Goal: Check status

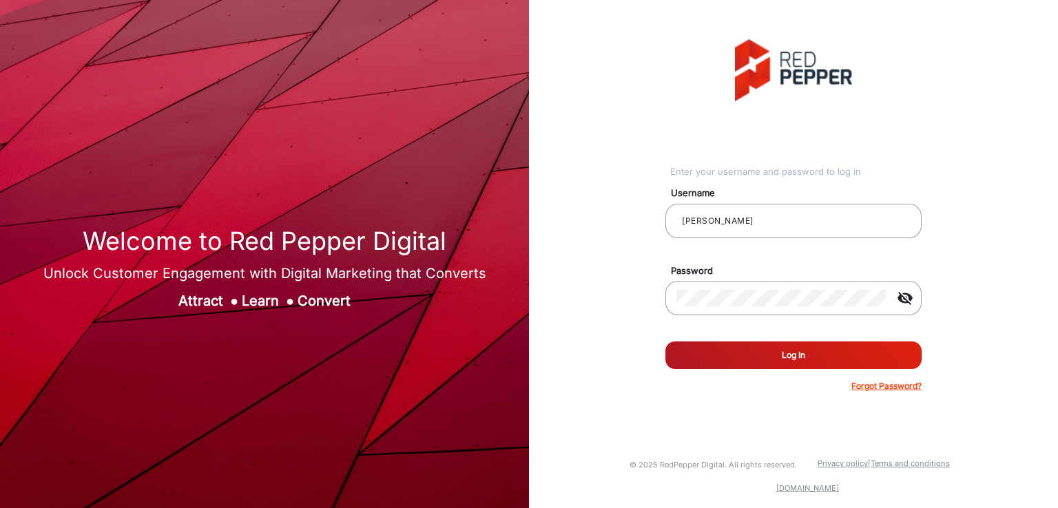
click at [575, 165] on div "Enter your username and password to log in Username [PERSON_NAME] Password visi…" at bounding box center [794, 216] width 550 height 432
type input "[PERSON_NAME]"
click at [753, 361] on button "Log In" at bounding box center [791, 356] width 256 height 28
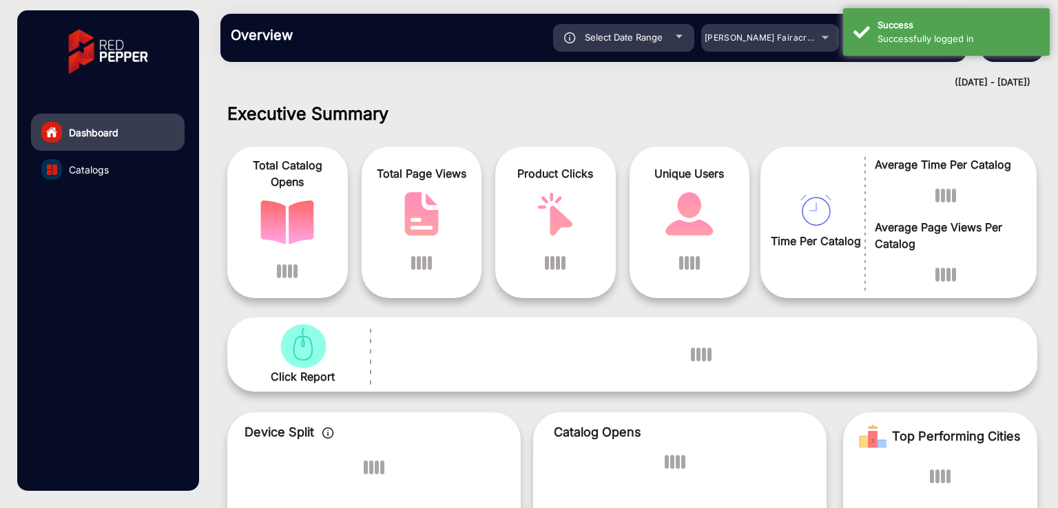
scroll to position [10, 0]
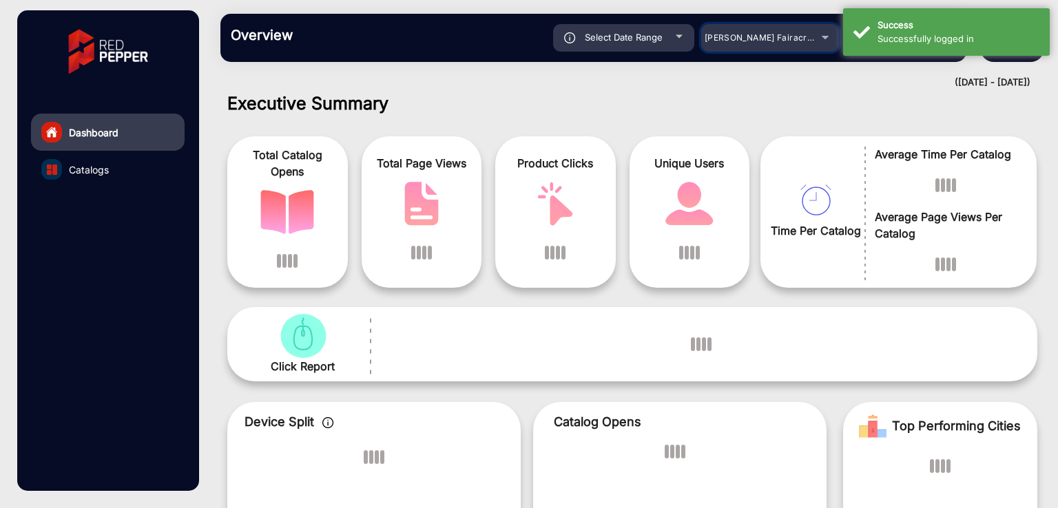
click at [746, 50] on mat-select "Adams Fairacre Farms" at bounding box center [770, 38] width 138 height 28
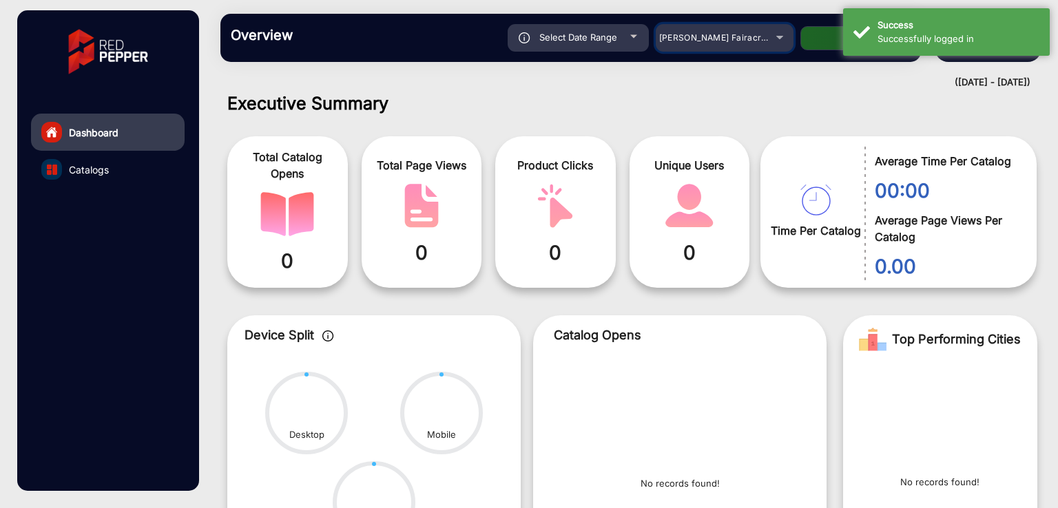
click at [736, 35] on span "Adams Fairacre Farms" at bounding box center [727, 37] width 136 height 10
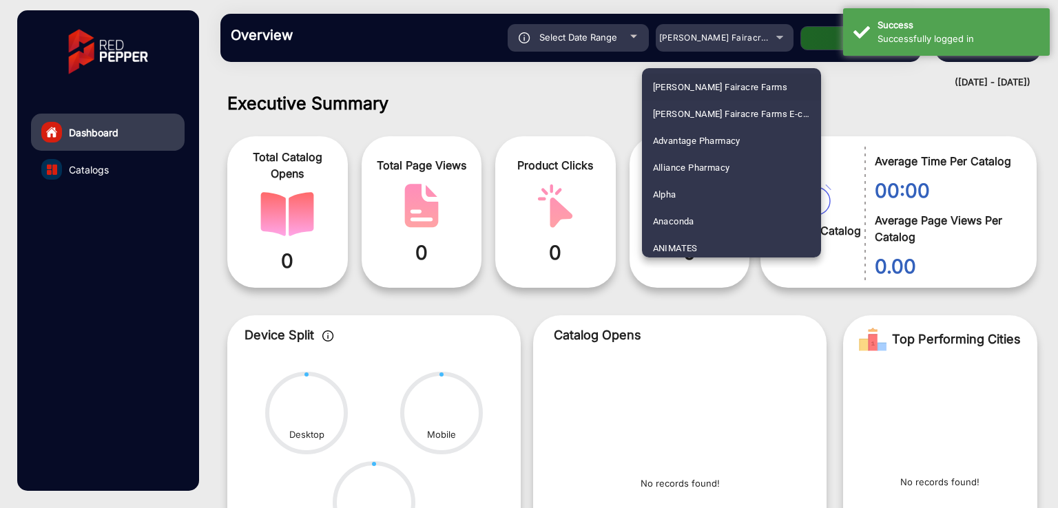
scroll to position [1804, 0]
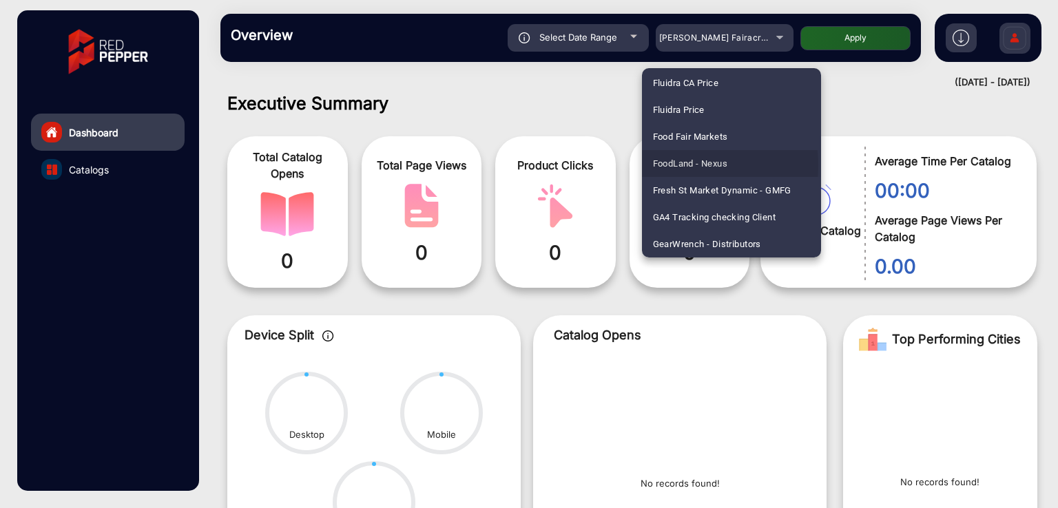
click at [674, 165] on span "FoodLand - Nexus" at bounding box center [690, 163] width 75 height 27
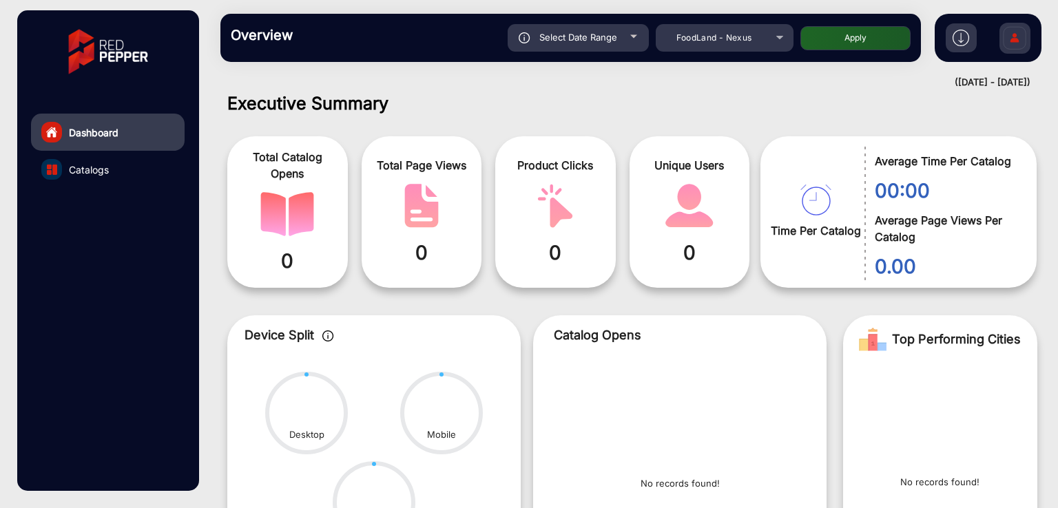
click at [595, 48] on div "Select Date Range" at bounding box center [578, 38] width 141 height 28
type input "8/3/2025"
type input "8/9/2025"
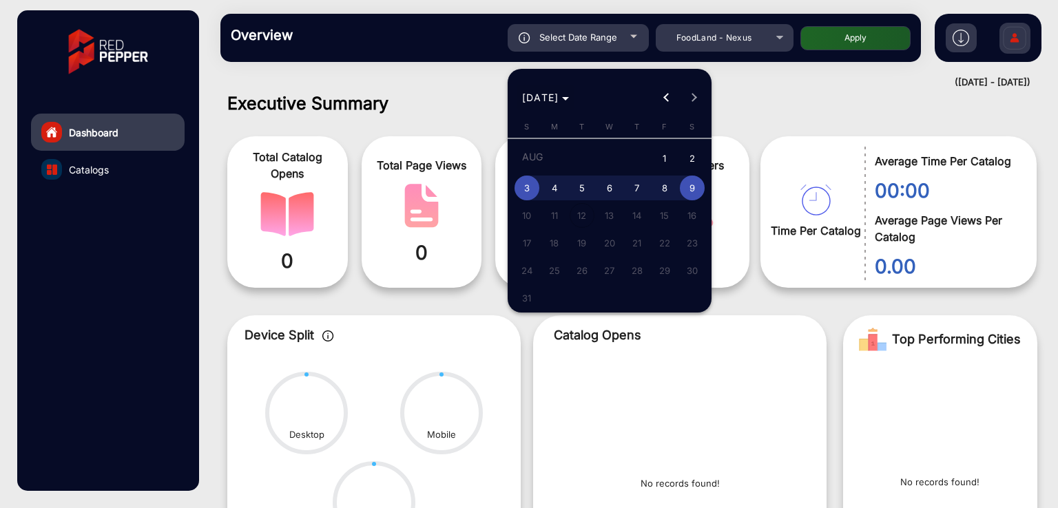
click at [559, 92] on span "AUG 2025" at bounding box center [540, 98] width 37 height 12
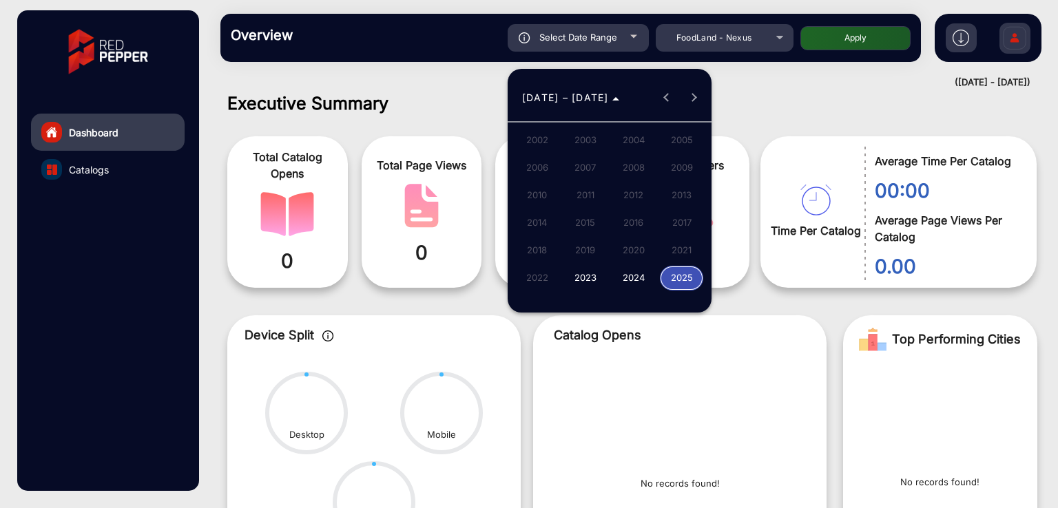
click at [635, 283] on span "2024" at bounding box center [633, 278] width 43 height 25
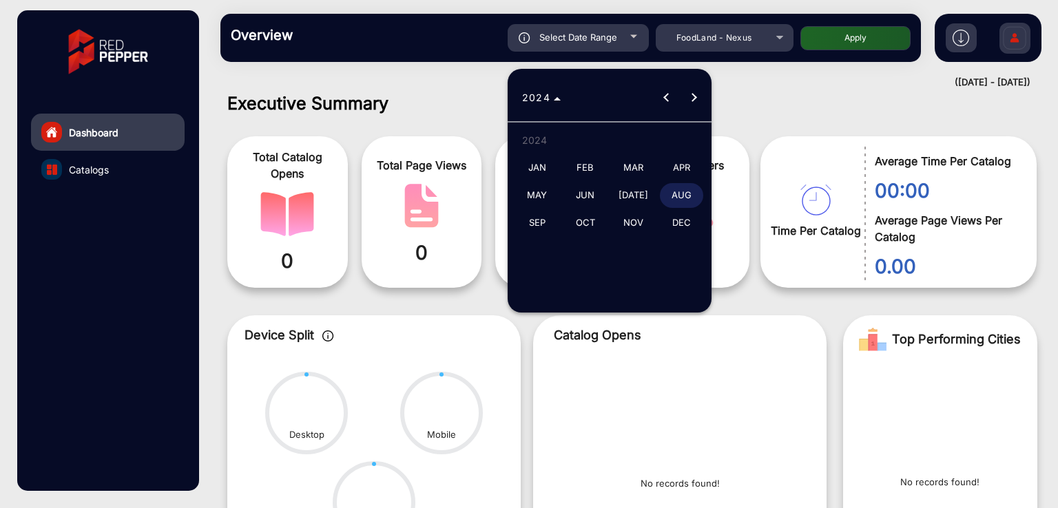
click at [543, 163] on span "JAN" at bounding box center [536, 168] width 43 height 25
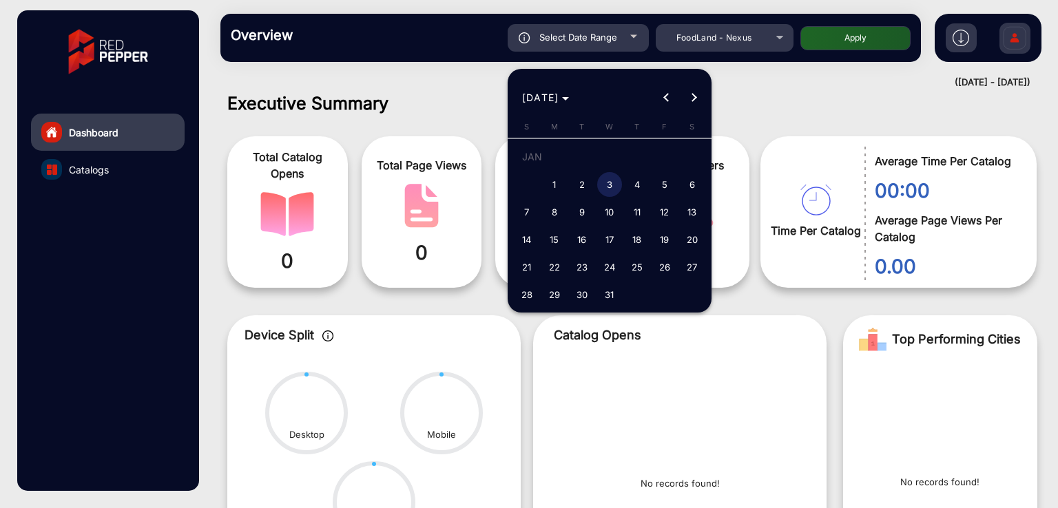
click at [548, 179] on span "1" at bounding box center [554, 184] width 25 height 25
type input "1/1/2024"
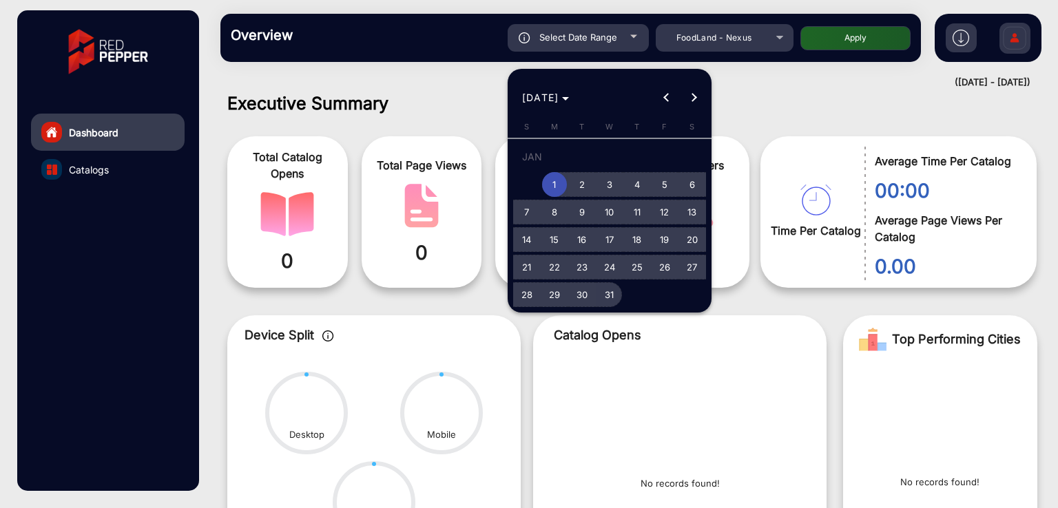
click at [617, 296] on span "31" at bounding box center [609, 294] width 25 height 25
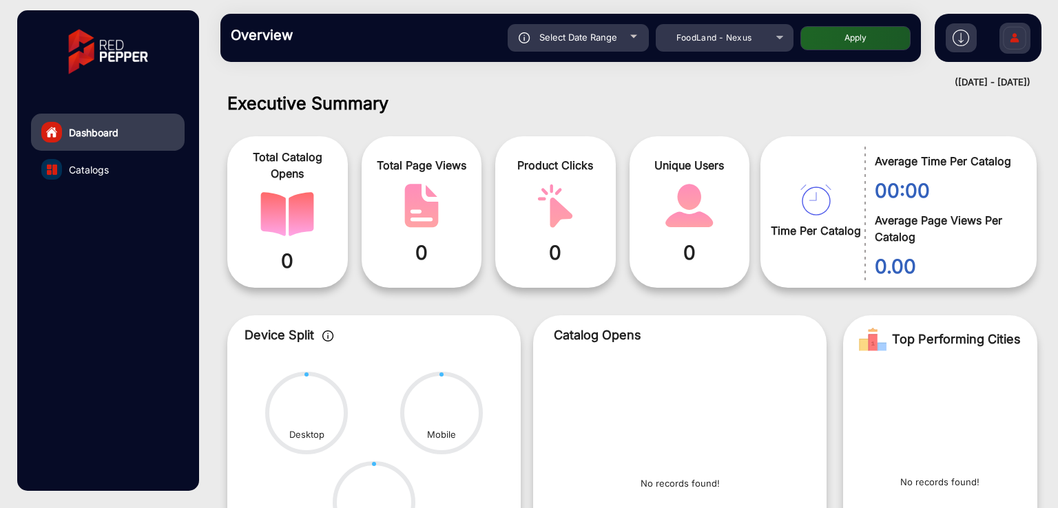
type input "1/31/2024"
click at [827, 39] on button "Apply" at bounding box center [855, 38] width 110 height 24
type input "1/1/2024"
type input "1/31/2024"
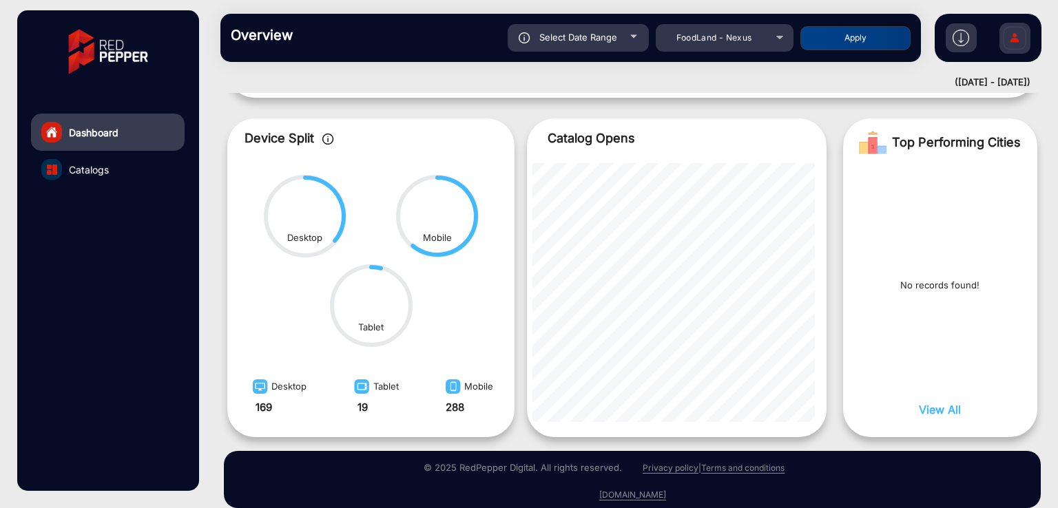
scroll to position [394, 0]
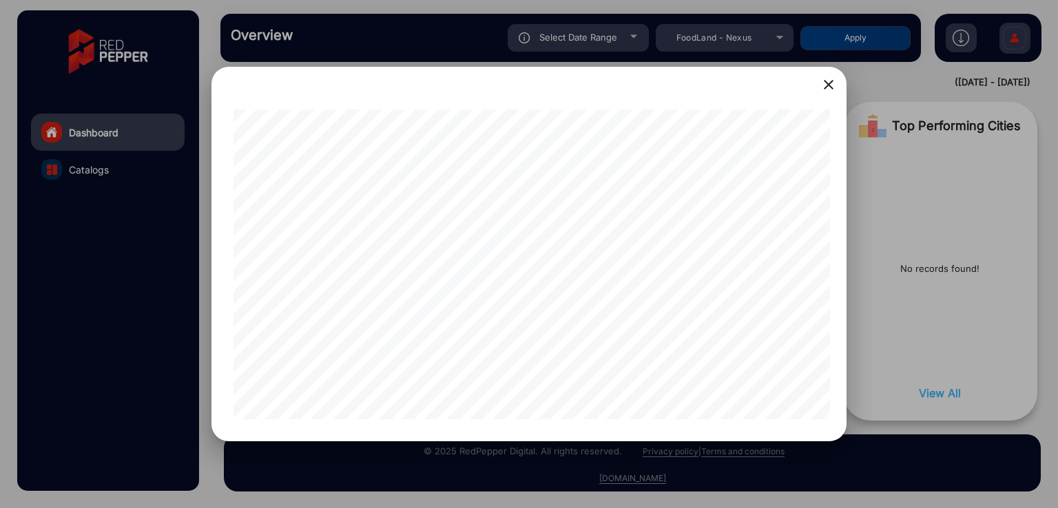
click at [825, 89] on mat-icon "close" at bounding box center [828, 84] width 17 height 17
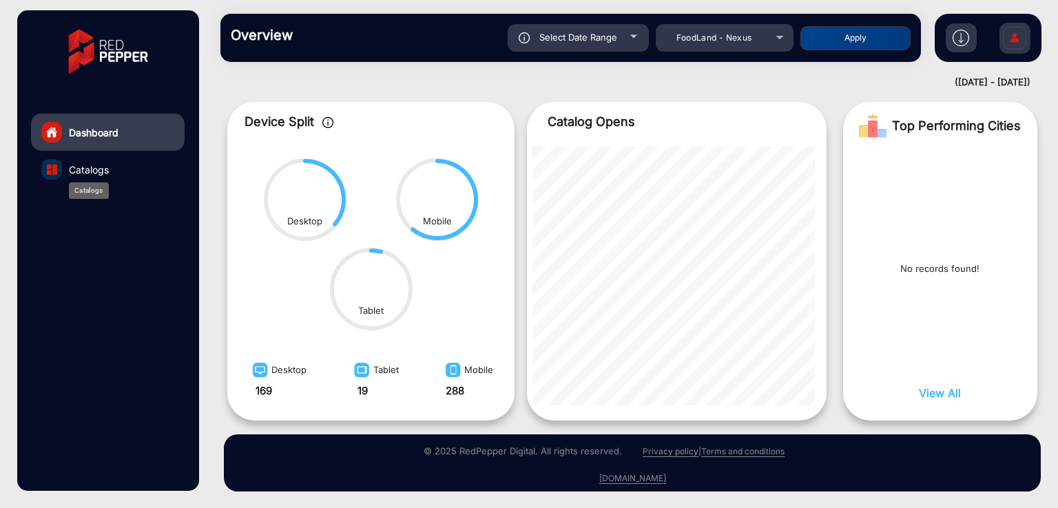
click at [92, 176] on span "Catalogs" at bounding box center [89, 170] width 40 height 14
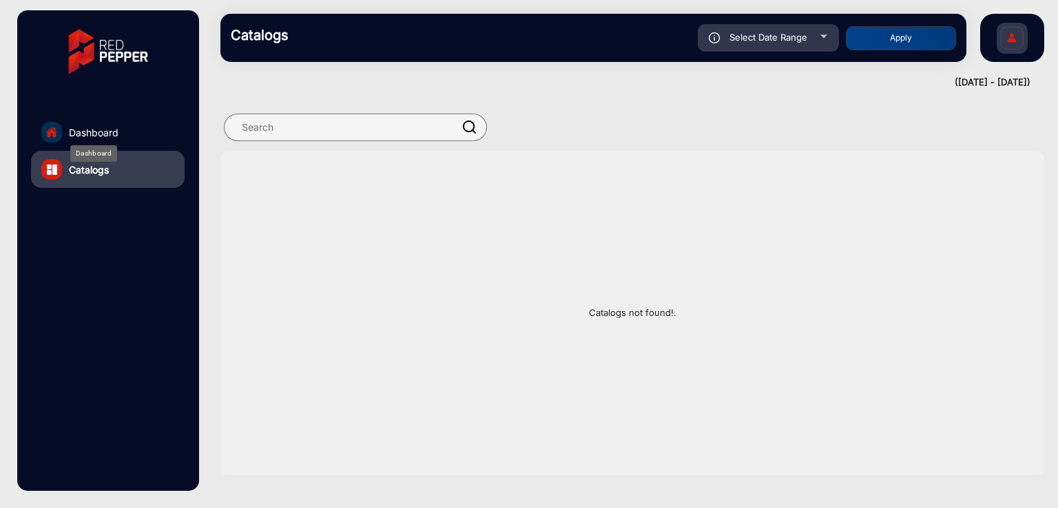
click at [107, 131] on span "Dashboard" at bounding box center [94, 132] width 50 height 14
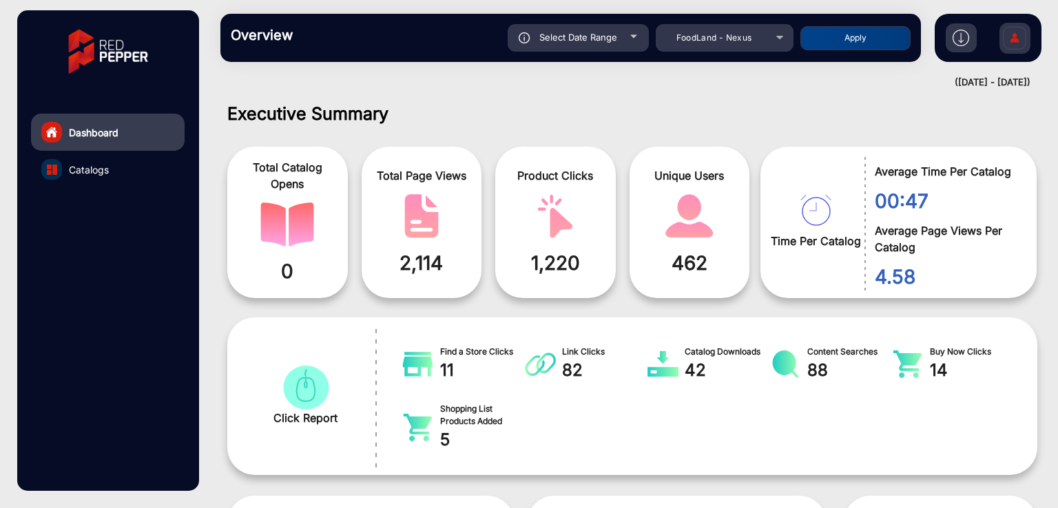
click at [546, 54] on div "Overview Reports Understand what makes your customers tick and learn how they a…" at bounding box center [570, 38] width 701 height 48
click at [590, 34] on span "Select Date Range" at bounding box center [578, 37] width 78 height 11
type input "1/1/2024"
type input "1/31/2024"
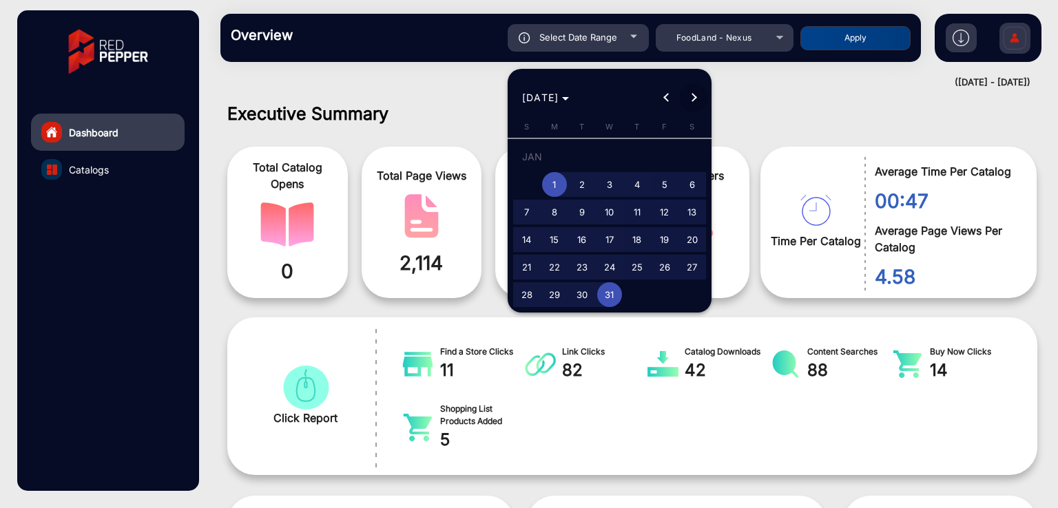
click at [703, 98] on span "Next month" at bounding box center [694, 98] width 28 height 28
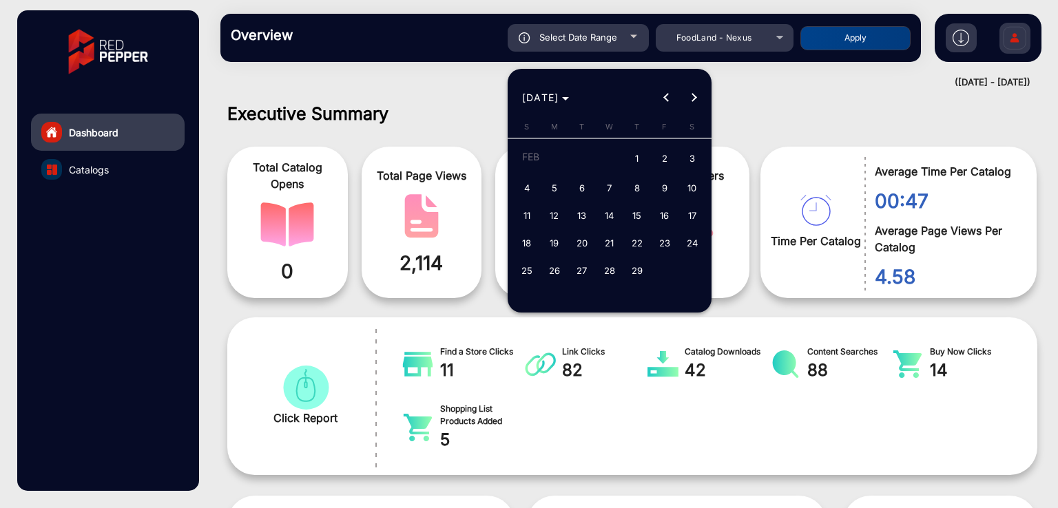
drag, startPoint x: 633, startPoint y: 161, endPoint x: 631, endPoint y: 268, distance: 106.8
click at [632, 224] on tbody "FEB 1 2 3 4 5 6 7 8 9 10 11 12 13 14 15 16 17 18 19 20 21 22 23 24 25 26 27 28 …" at bounding box center [609, 213] width 193 height 141
drag, startPoint x: 634, startPoint y: 155, endPoint x: 645, endPoint y: 255, distance: 100.4
click at [634, 156] on span "1" at bounding box center [637, 159] width 25 height 28
type input "2/1/2024"
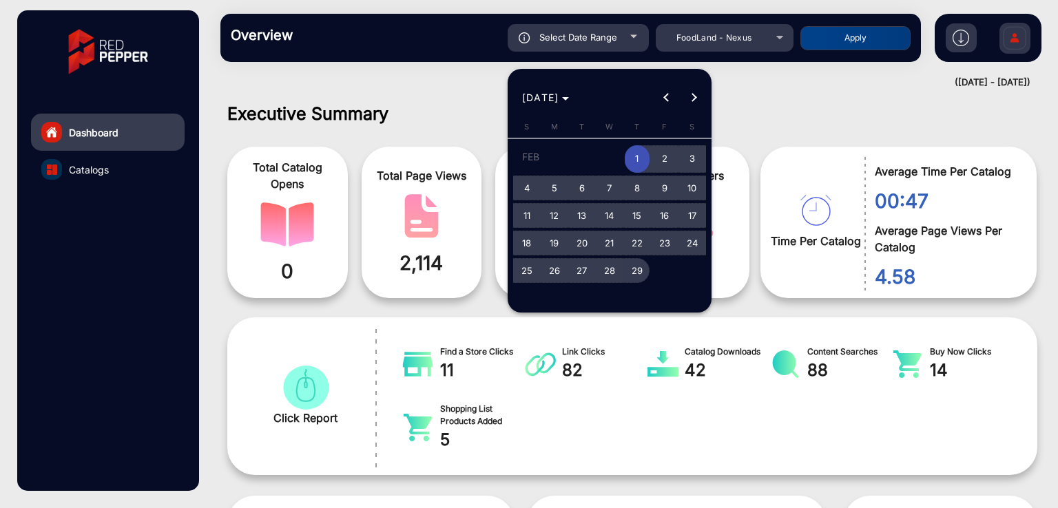
click at [642, 276] on span "29" at bounding box center [637, 270] width 25 height 25
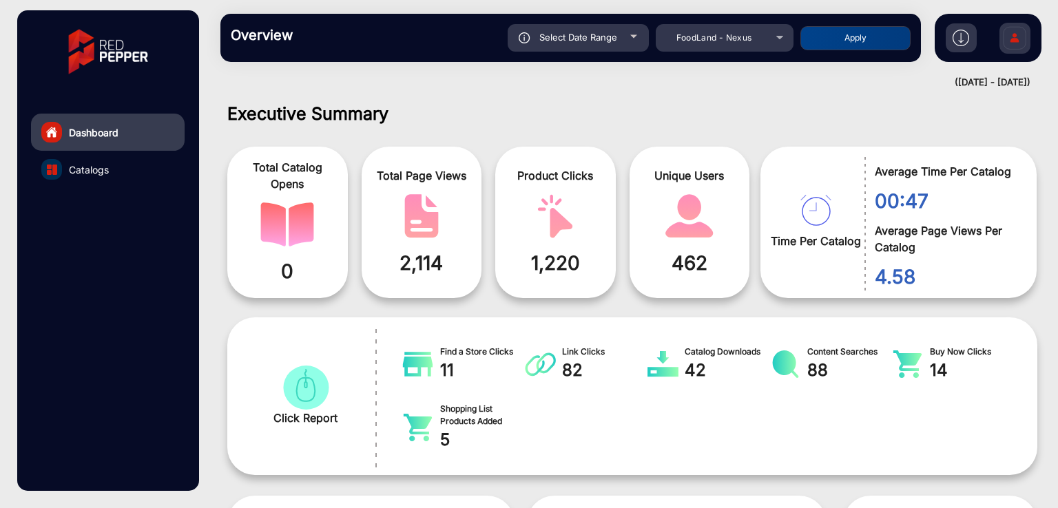
type input "2/29/2024"
click at [851, 34] on button "Apply" at bounding box center [855, 38] width 110 height 24
type input "2/1/2024"
type input "2/29/2024"
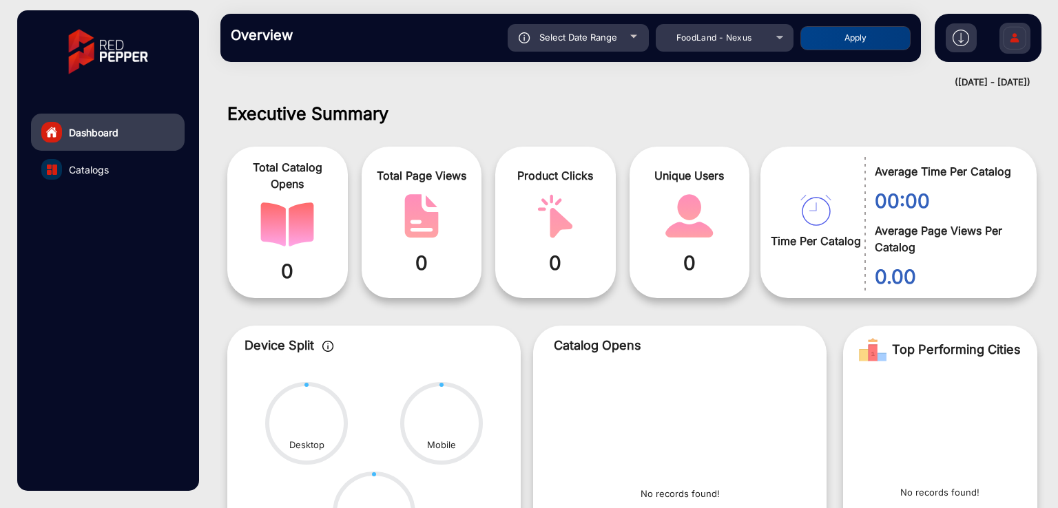
click at [585, 45] on div "Select Date Range" at bounding box center [578, 38] width 141 height 28
type input "2/1/2024"
type input "2/29/2024"
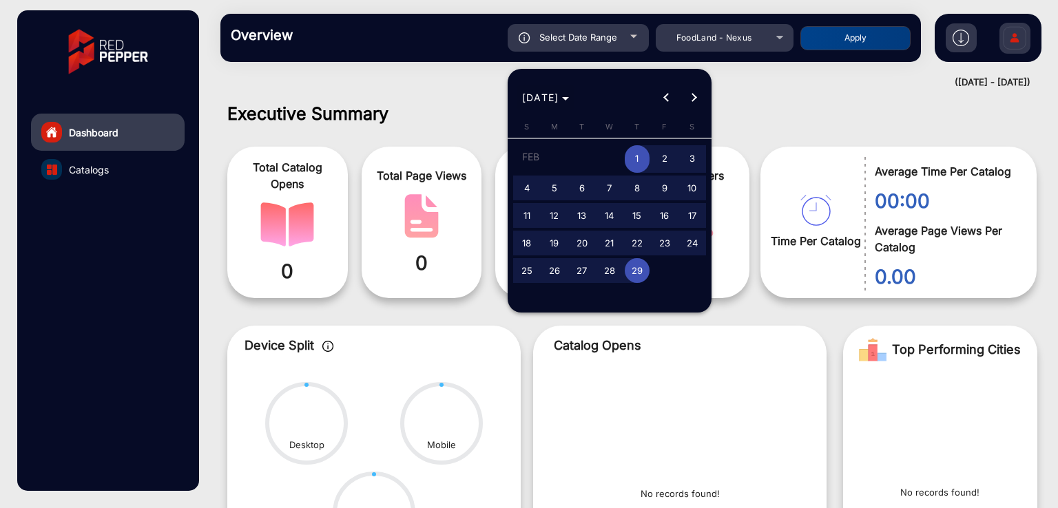
click at [563, 109] on span "Choose month and year" at bounding box center [546, 97] width 59 height 33
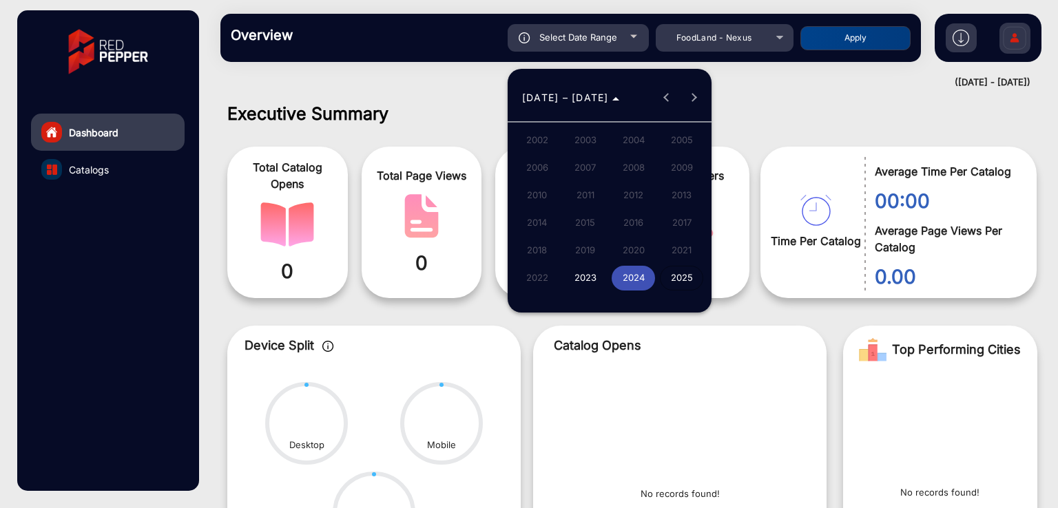
click at [665, 276] on span "2025" at bounding box center [681, 278] width 43 height 25
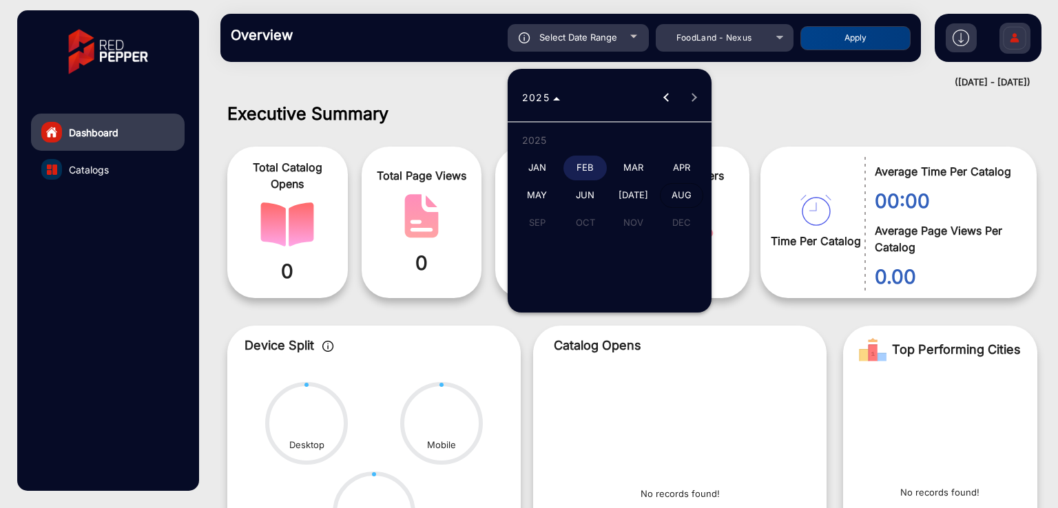
click at [680, 200] on span "AUG" at bounding box center [681, 195] width 43 height 25
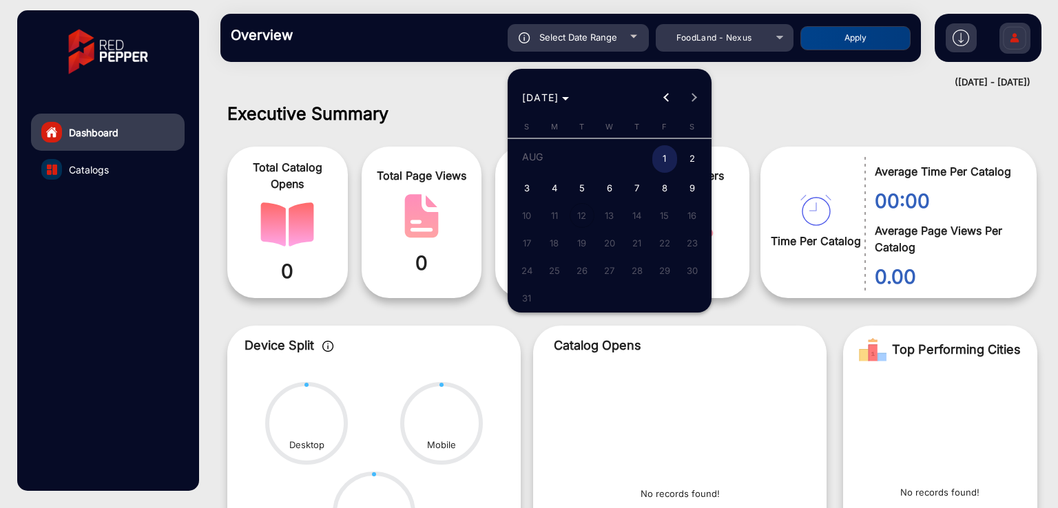
click at [672, 161] on span "1" at bounding box center [664, 159] width 25 height 28
type input "8/1/2025"
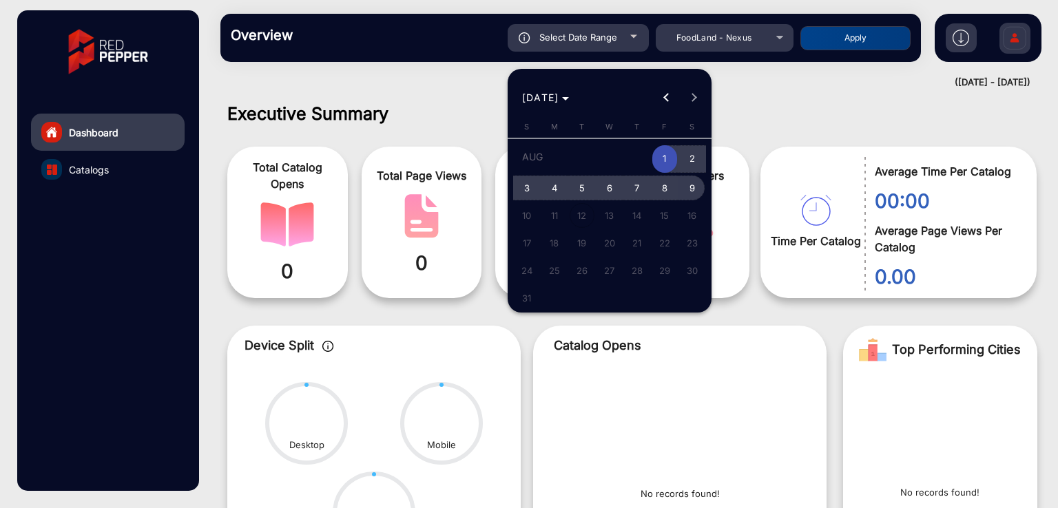
drag, startPoint x: 689, startPoint y: 190, endPoint x: 749, endPoint y: 119, distance: 92.9
click at [690, 189] on span "9" at bounding box center [692, 188] width 25 height 25
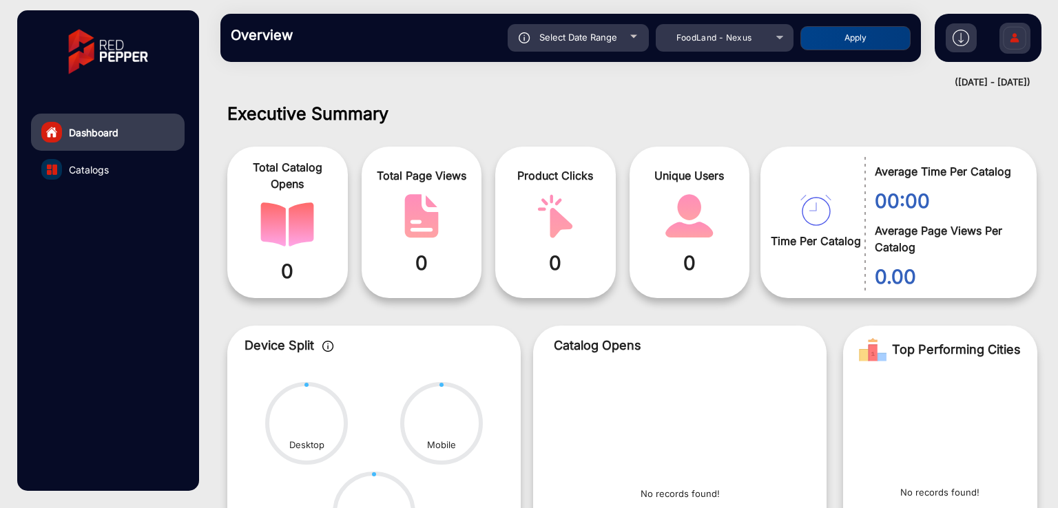
type input "8/9/2025"
click at [829, 43] on button "Apply" at bounding box center [855, 38] width 110 height 24
type input "8/1/2025"
type input "8/9/2025"
